Goal: Find specific page/section: Find specific page/section

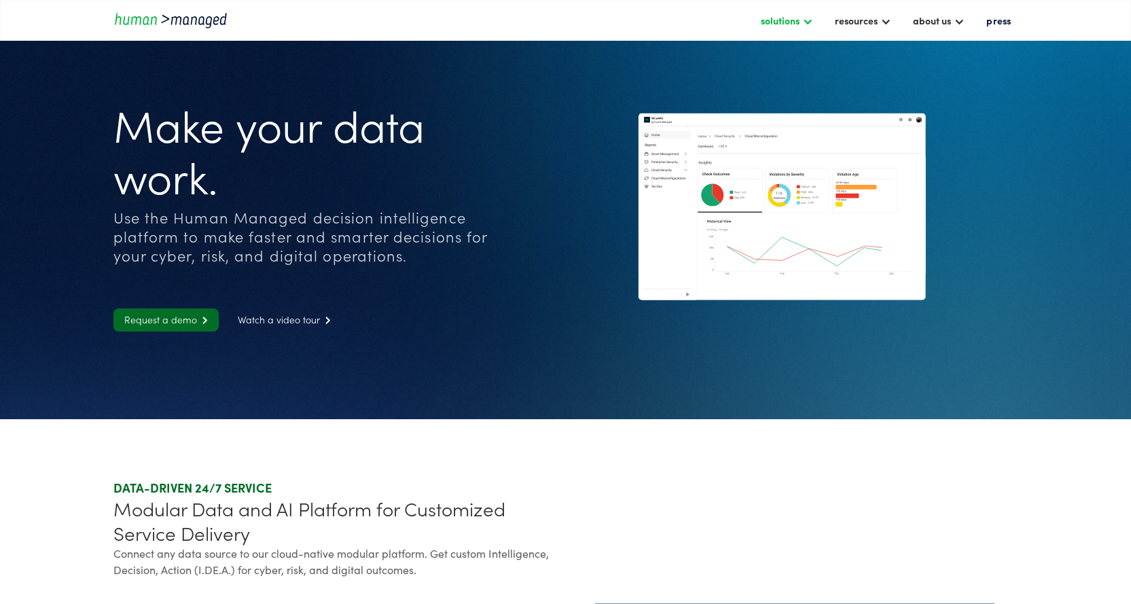
click at [783, 20] on div "solutions" at bounding box center [779, 20] width 39 height 16
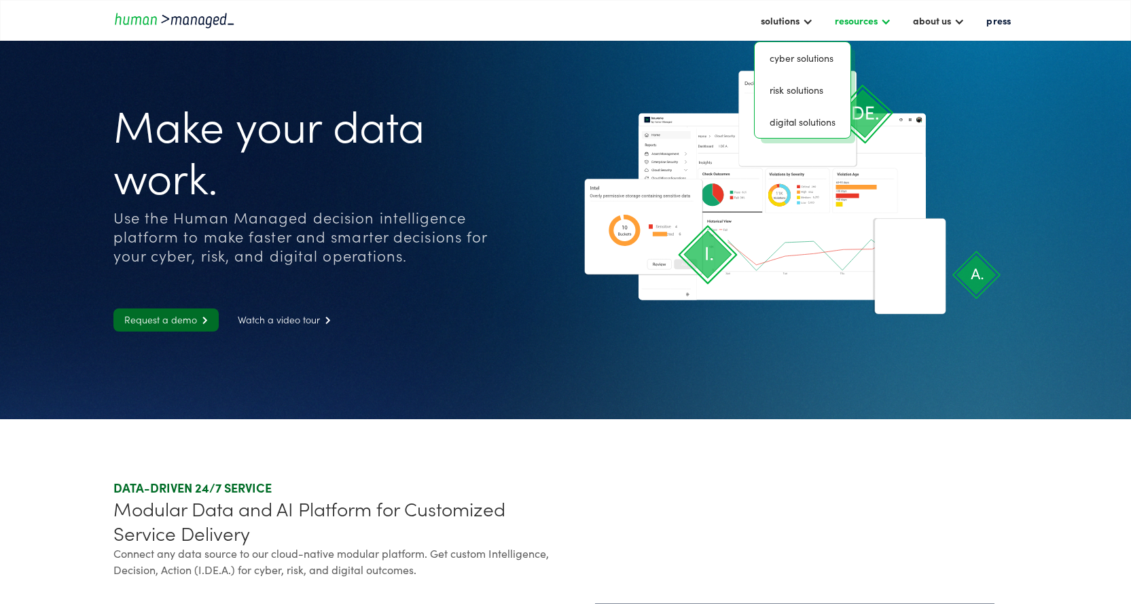
click at [865, 18] on div "resources" at bounding box center [856, 20] width 43 height 16
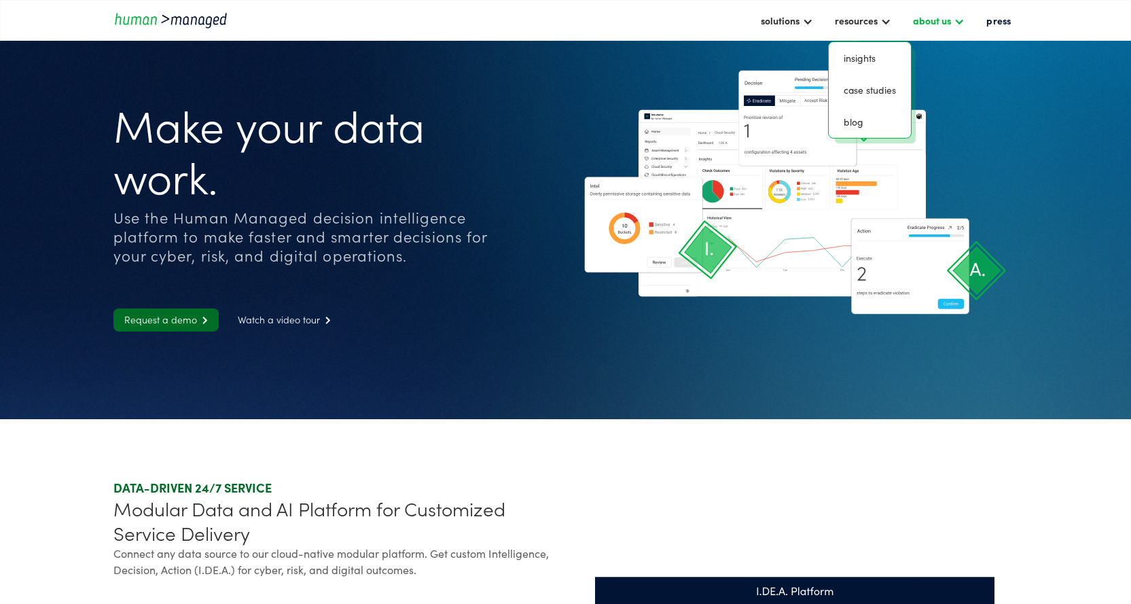
click at [939, 19] on div "about us" at bounding box center [932, 20] width 38 height 16
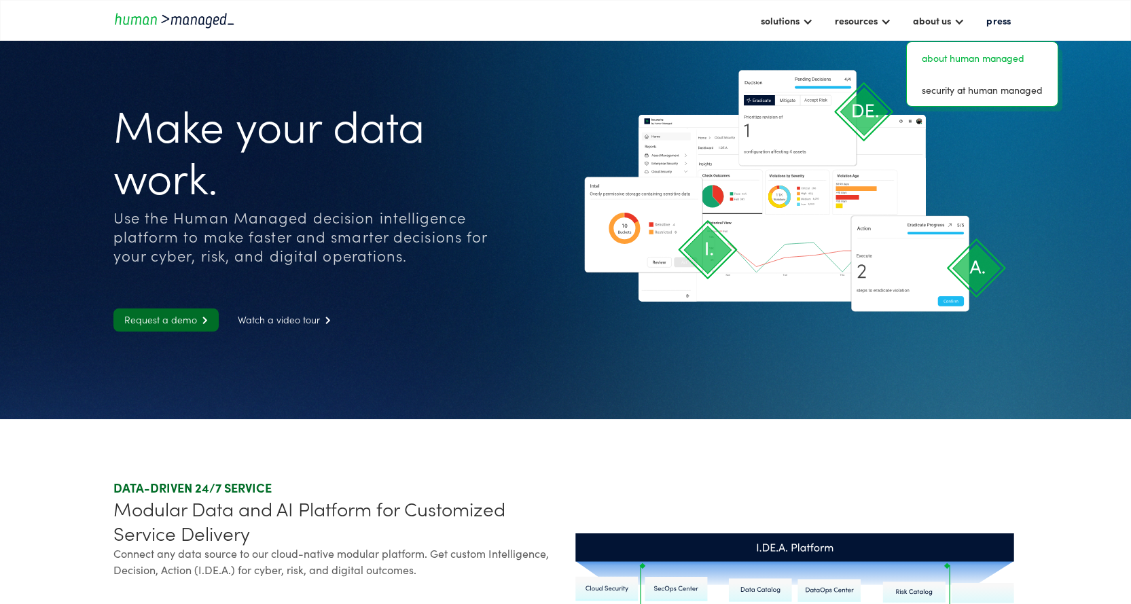
click at [981, 65] on link "about human managed" at bounding box center [982, 58] width 140 height 21
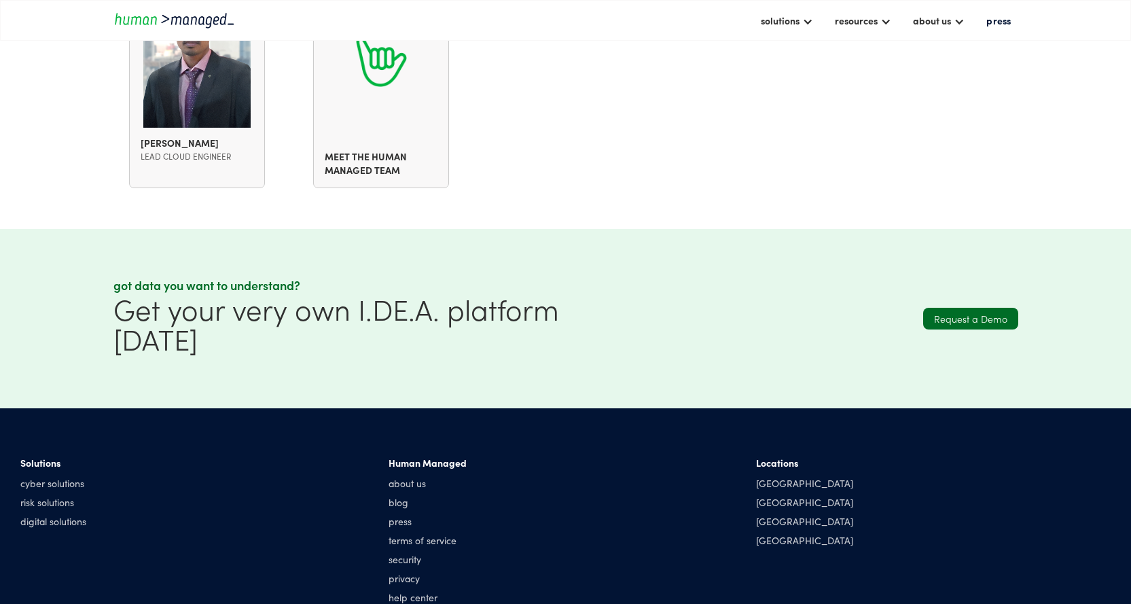
scroll to position [1833, 0]
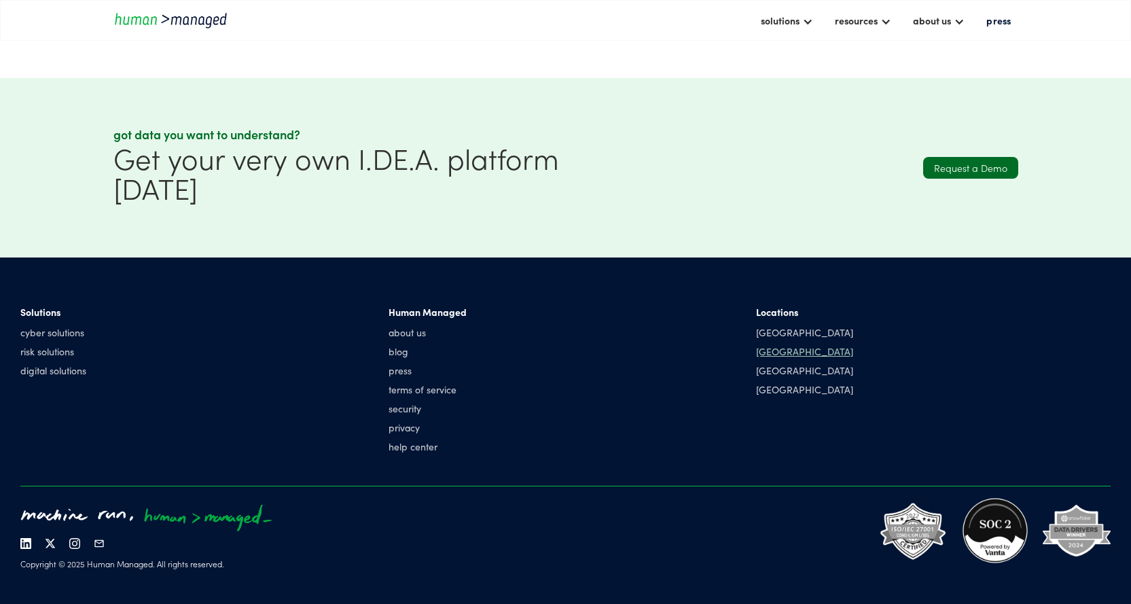
click at [771, 355] on div "[GEOGRAPHIC_DATA]" at bounding box center [804, 351] width 97 height 14
click at [774, 350] on div "[GEOGRAPHIC_DATA]" at bounding box center [804, 351] width 97 height 14
